Goal: Information Seeking & Learning: Learn about a topic

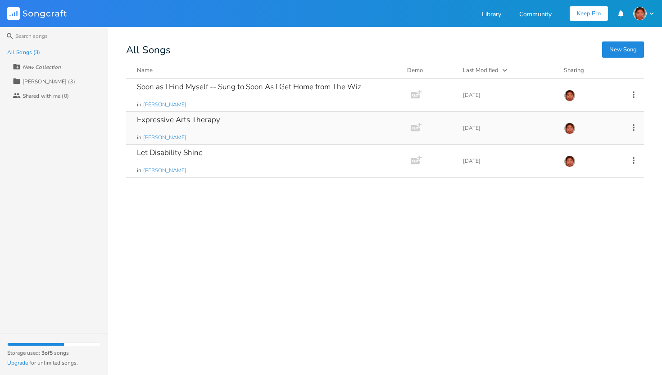
click at [207, 116] on div "Expressive Arts Therapy" at bounding box center [178, 120] width 83 height 8
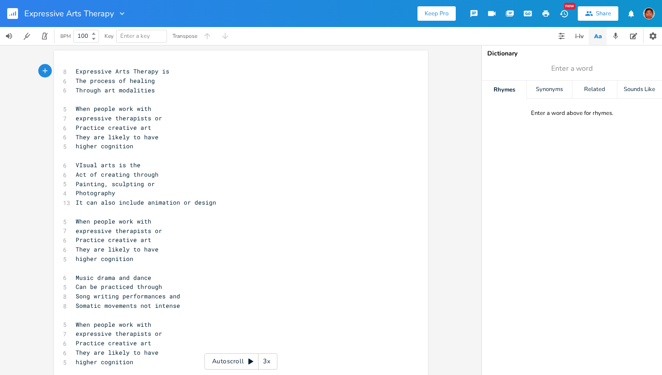
scroll to position [28, 0]
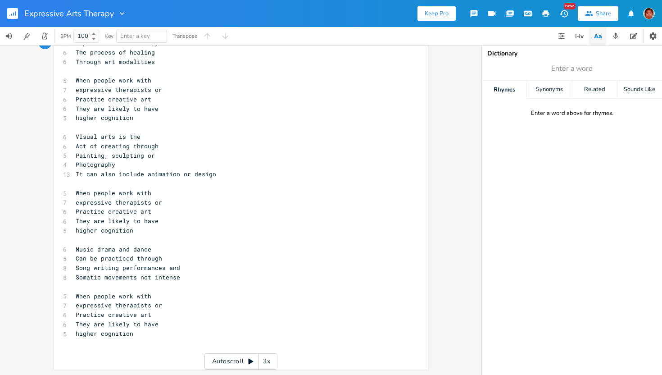
click at [78, 136] on span "VIsual arts is the" at bounding box center [108, 136] width 65 height 8
type textarea "i"
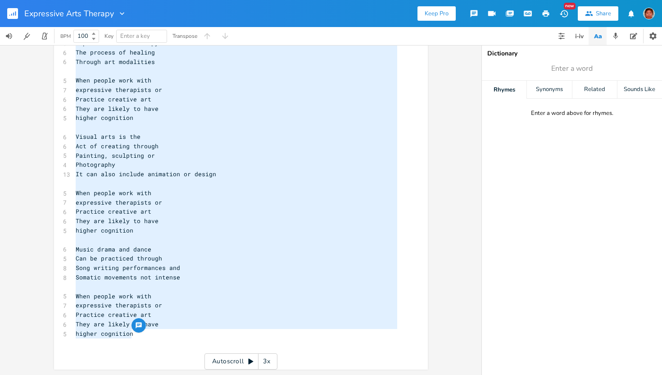
drag, startPoint x: 138, startPoint y: 336, endPoint x: 64, endPoint y: 66, distance: 279.7
click at [64, 66] on div "Through art modalities When people work with expressive therapists or Practice …" at bounding box center [241, 195] width 374 height 347
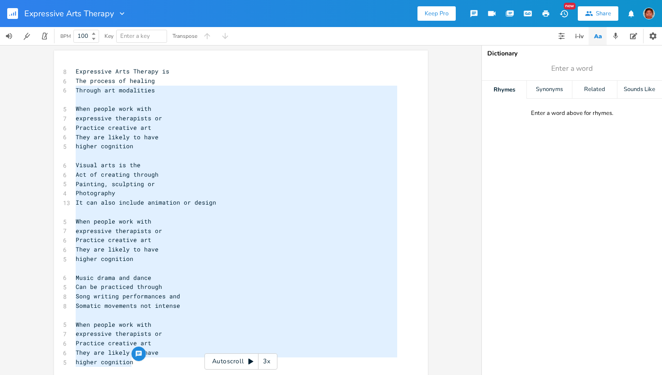
scroll to position [28, 0]
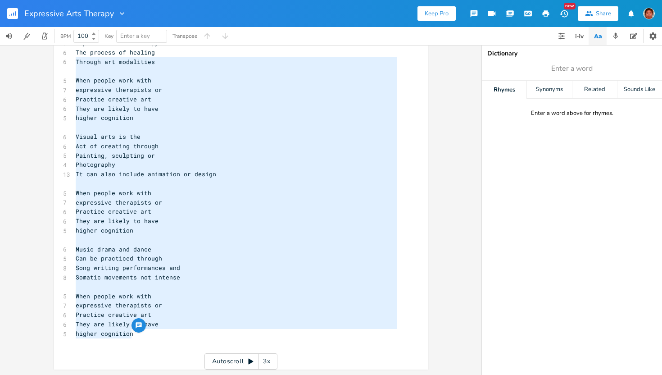
type textarea "Through art modalities When people work with expressive therapists or Practice …"
click at [180, 373] on div "Through art modalities When people work with expressive therapists or Practice …" at bounding box center [241, 210] width 482 height 330
click at [132, 358] on div "x 8 Expressive Arts Therapy is 6 The process of healing 6 Through art modalitie…" at bounding box center [236, 197] width 325 height 322
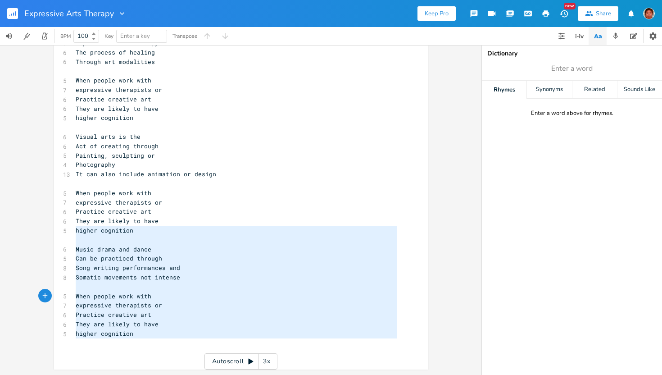
type textarea "Expressive Arts Therapy is The process of healing Through art modalities When p…"
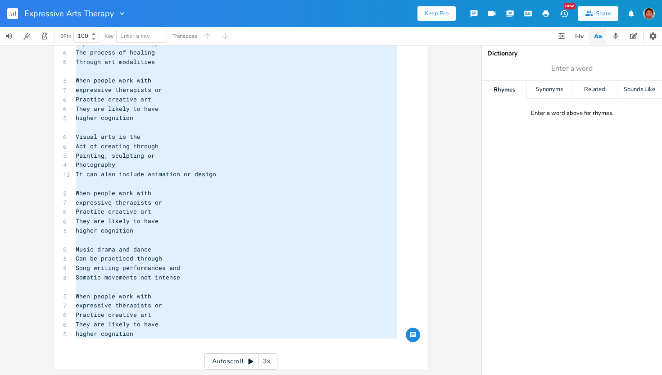
drag, startPoint x: 141, startPoint y: 340, endPoint x: 78, endPoint y: -56, distance: 401.0
click at [78, 0] on html "Expressive Arts Therapy Keep Pro New Share BPM 100 Key Enter a key Transpose Ex…" at bounding box center [331, 187] width 662 height 375
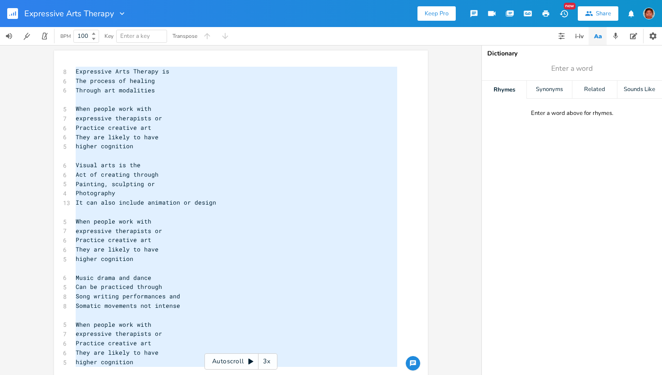
scroll to position [0, 1]
click at [559, 94] on div "Synonyms" at bounding box center [549, 90] width 45 height 18
click at [556, 32] on button "Chord Explorer" at bounding box center [562, 36] width 18 height 18
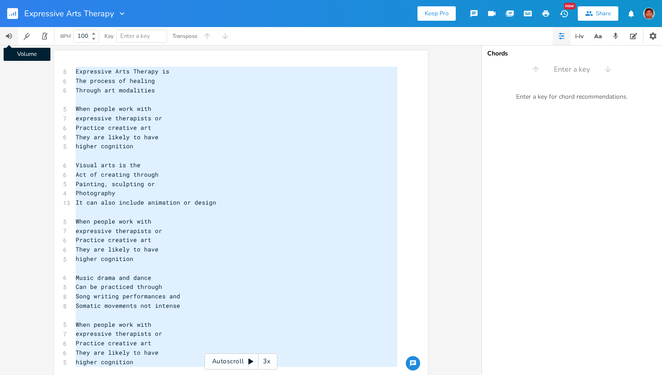
click at [12, 36] on icon "button" at bounding box center [9, 36] width 6 height 6
click at [13, 18] on rect "button" at bounding box center [12, 13] width 11 height 11
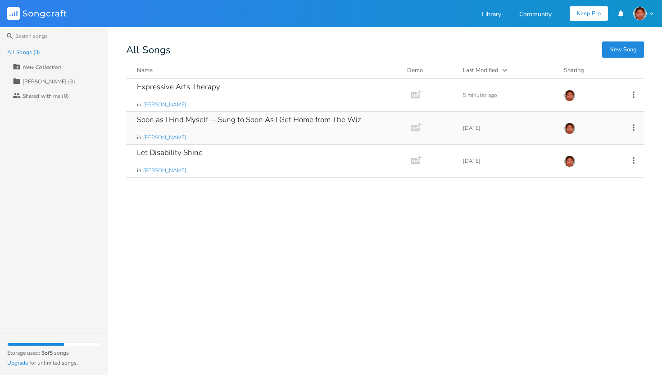
click at [236, 123] on div "Soon as I Find Myself -- Sung to Soon As I Get Home from The Wiz" at bounding box center [249, 120] width 224 height 8
click at [218, 96] on div "Expressive Arts Therapy in [PERSON_NAME]" at bounding box center [266, 95] width 259 height 32
